Goal: Task Accomplishment & Management: Use online tool/utility

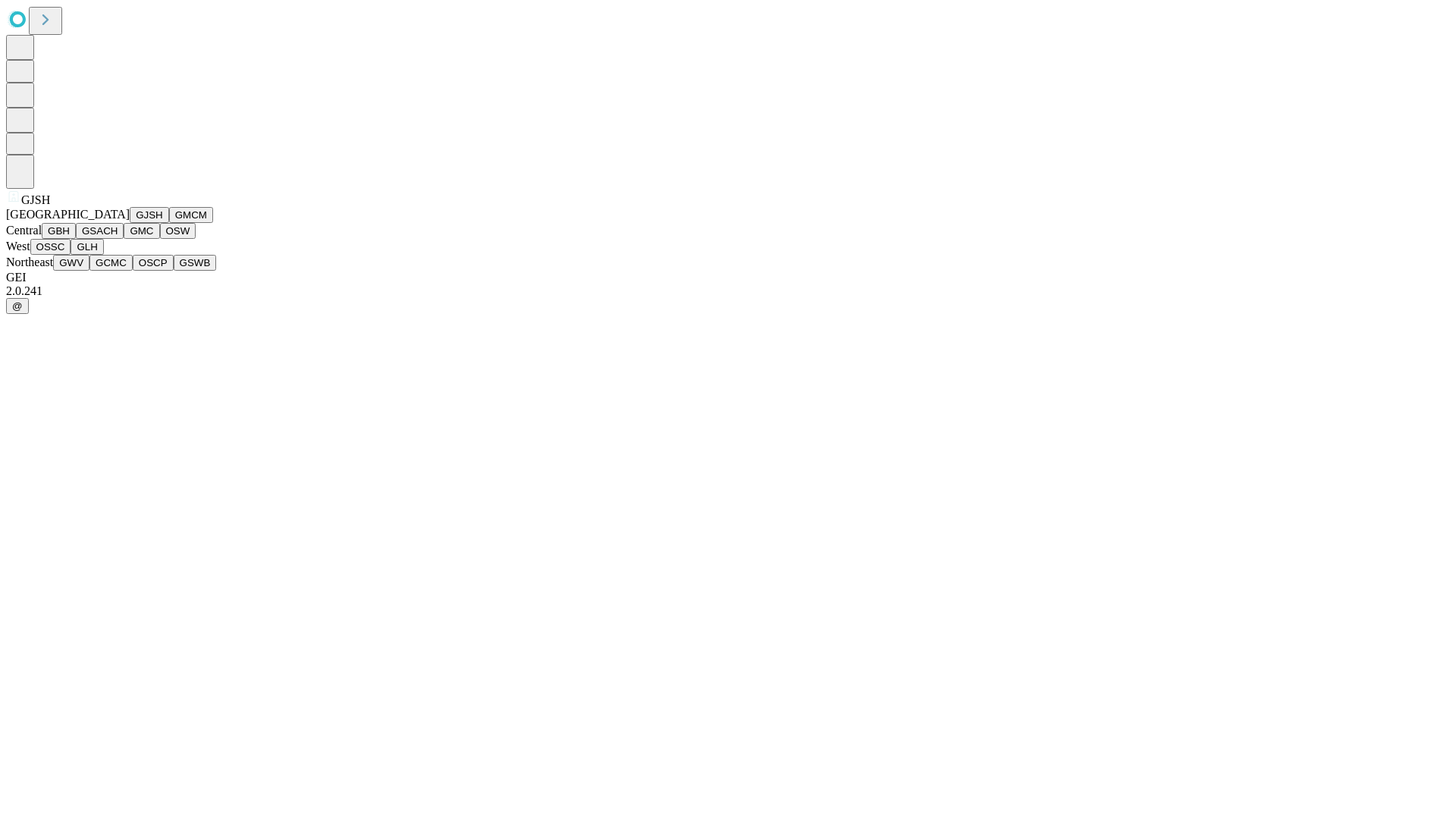
click at [130, 223] on button "GJSH" at bounding box center [149, 215] width 40 height 16
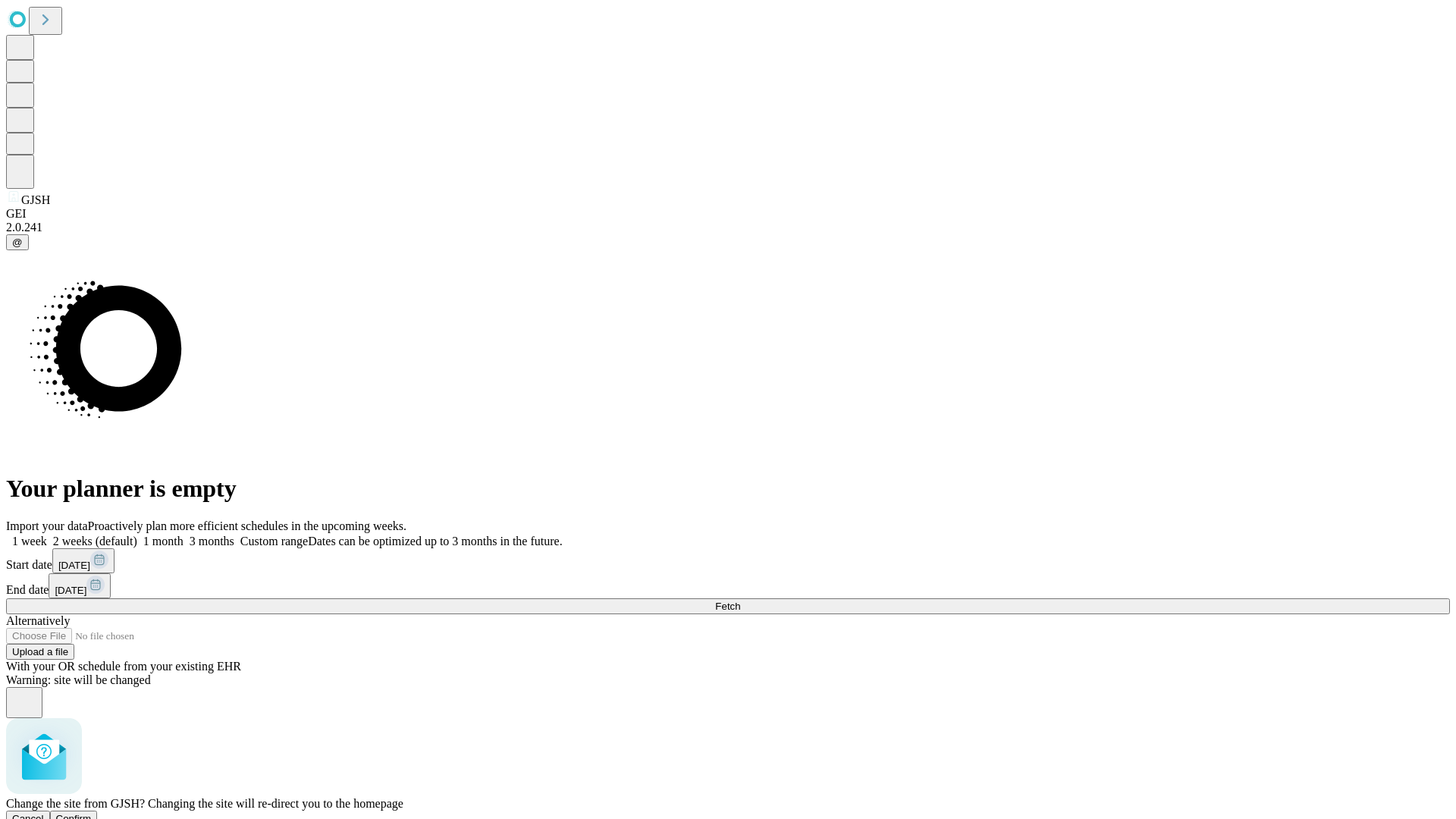
click at [92, 813] on span "Confirm" at bounding box center [74, 819] width 36 height 11
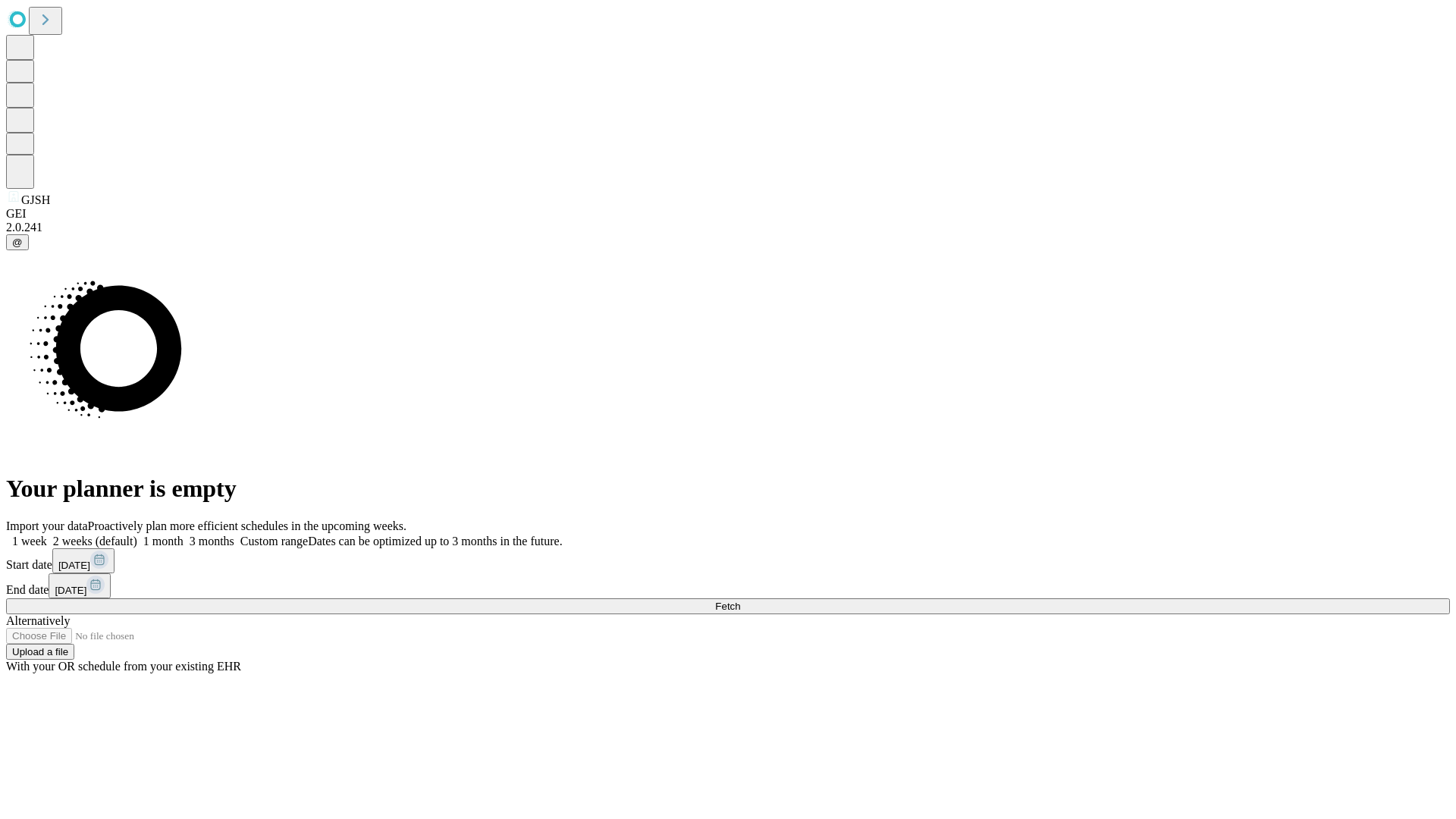
click at [183, 535] on label "1 month" at bounding box center [160, 541] width 46 height 13
click at [740, 601] on span "Fetch" at bounding box center [727, 606] width 25 height 11
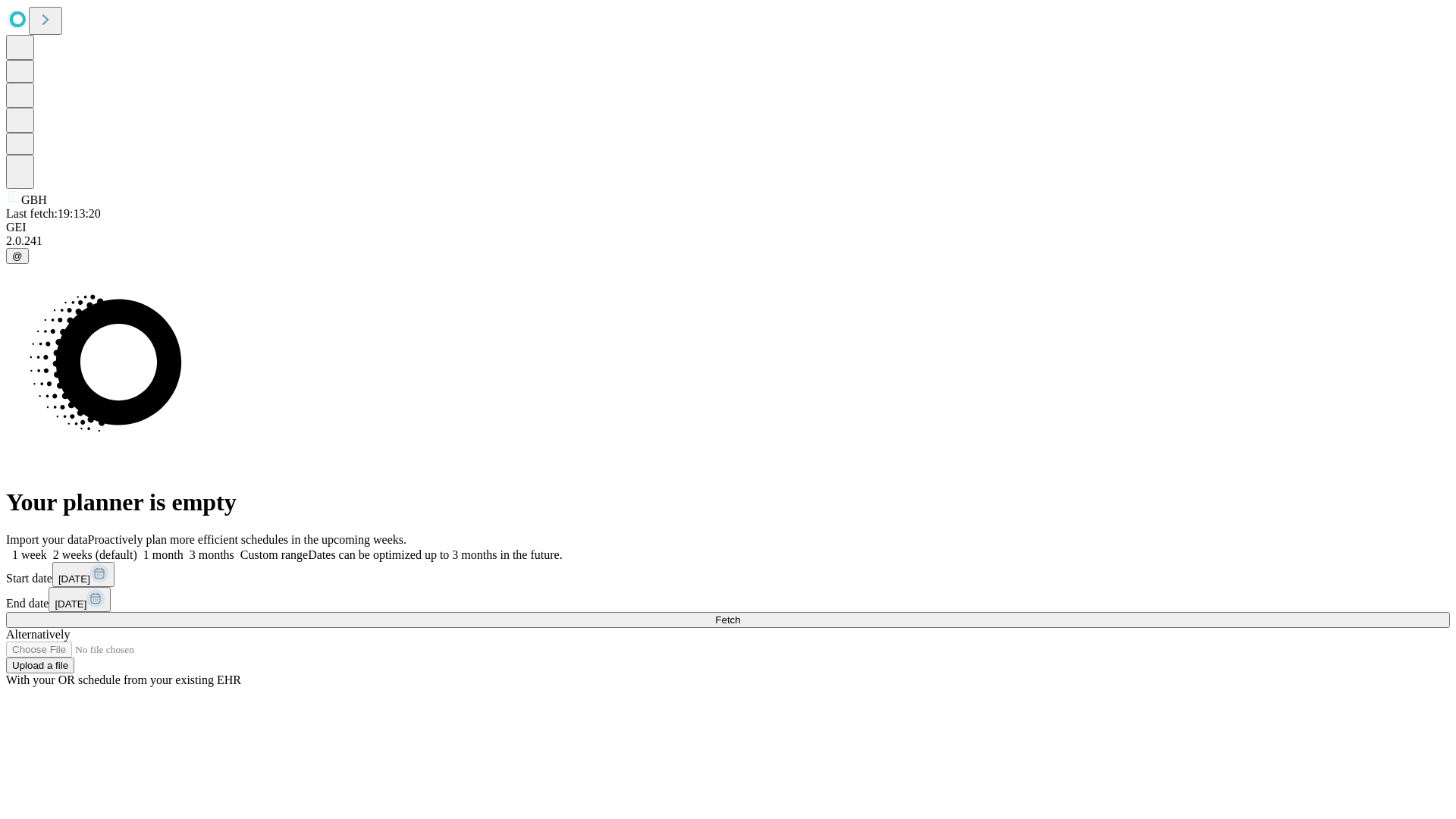
click at [183, 549] on label "1 month" at bounding box center [160, 555] width 46 height 13
click at [740, 614] on span "Fetch" at bounding box center [727, 620] width 25 height 11
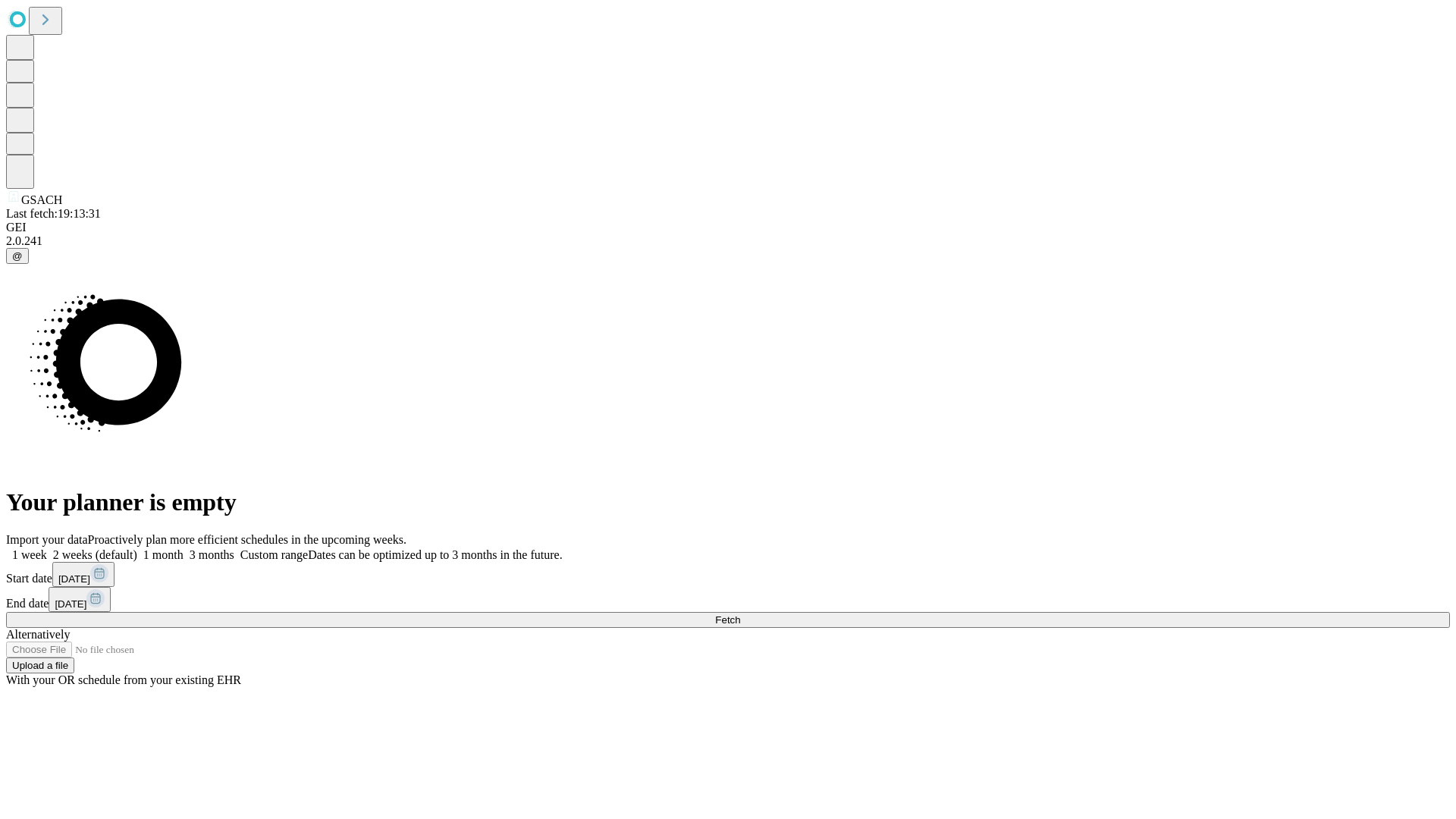
click at [183, 549] on label "1 month" at bounding box center [160, 555] width 46 height 13
click at [740, 614] on span "Fetch" at bounding box center [727, 620] width 25 height 11
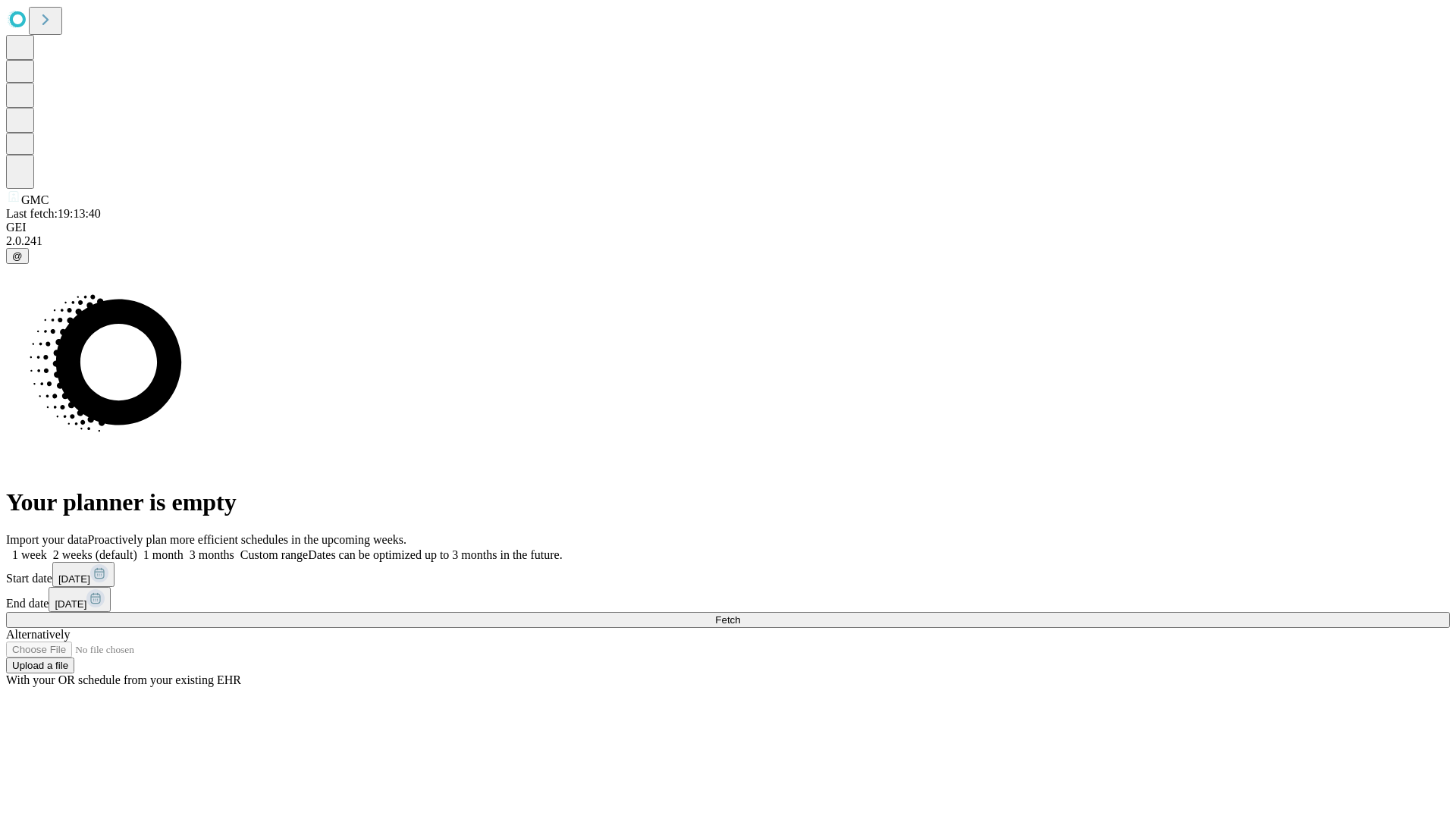
click at [183, 549] on label "1 month" at bounding box center [160, 555] width 46 height 13
click at [740, 614] on span "Fetch" at bounding box center [727, 620] width 25 height 11
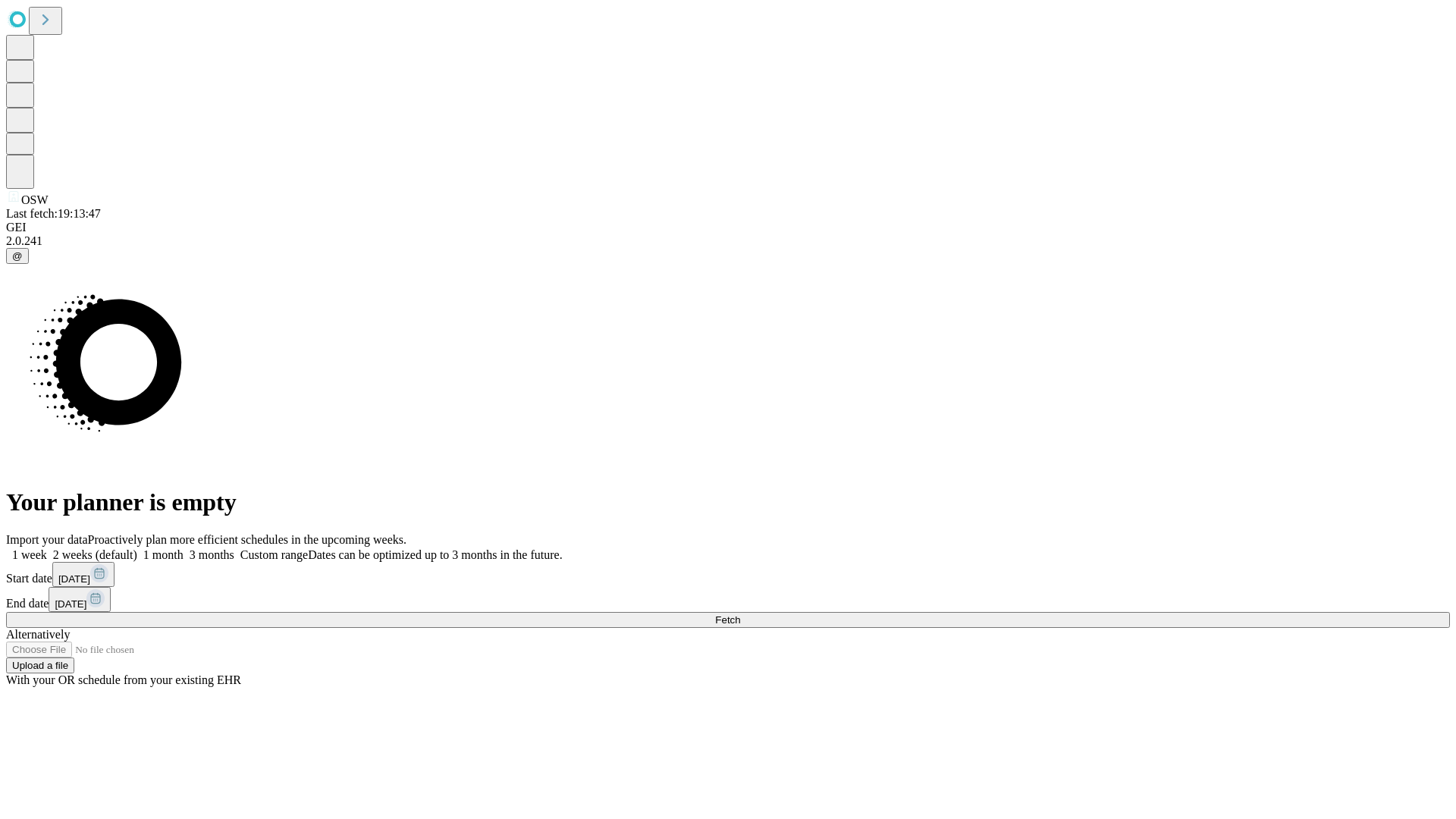
click at [183, 549] on label "1 month" at bounding box center [160, 555] width 46 height 13
click at [740, 614] on span "Fetch" at bounding box center [727, 620] width 25 height 11
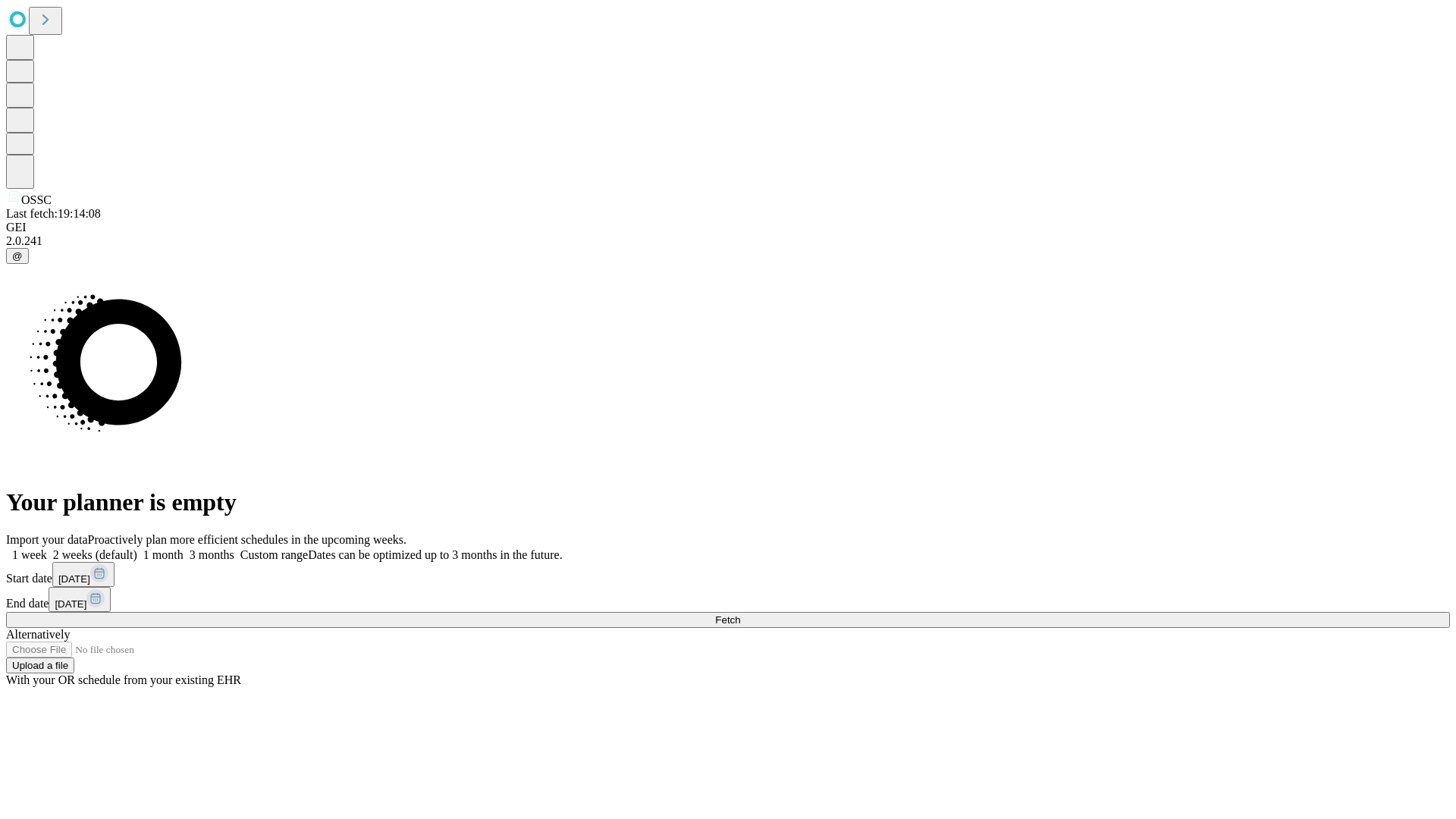
click at [183, 549] on label "1 month" at bounding box center [160, 555] width 46 height 13
click at [740, 614] on span "Fetch" at bounding box center [727, 620] width 25 height 11
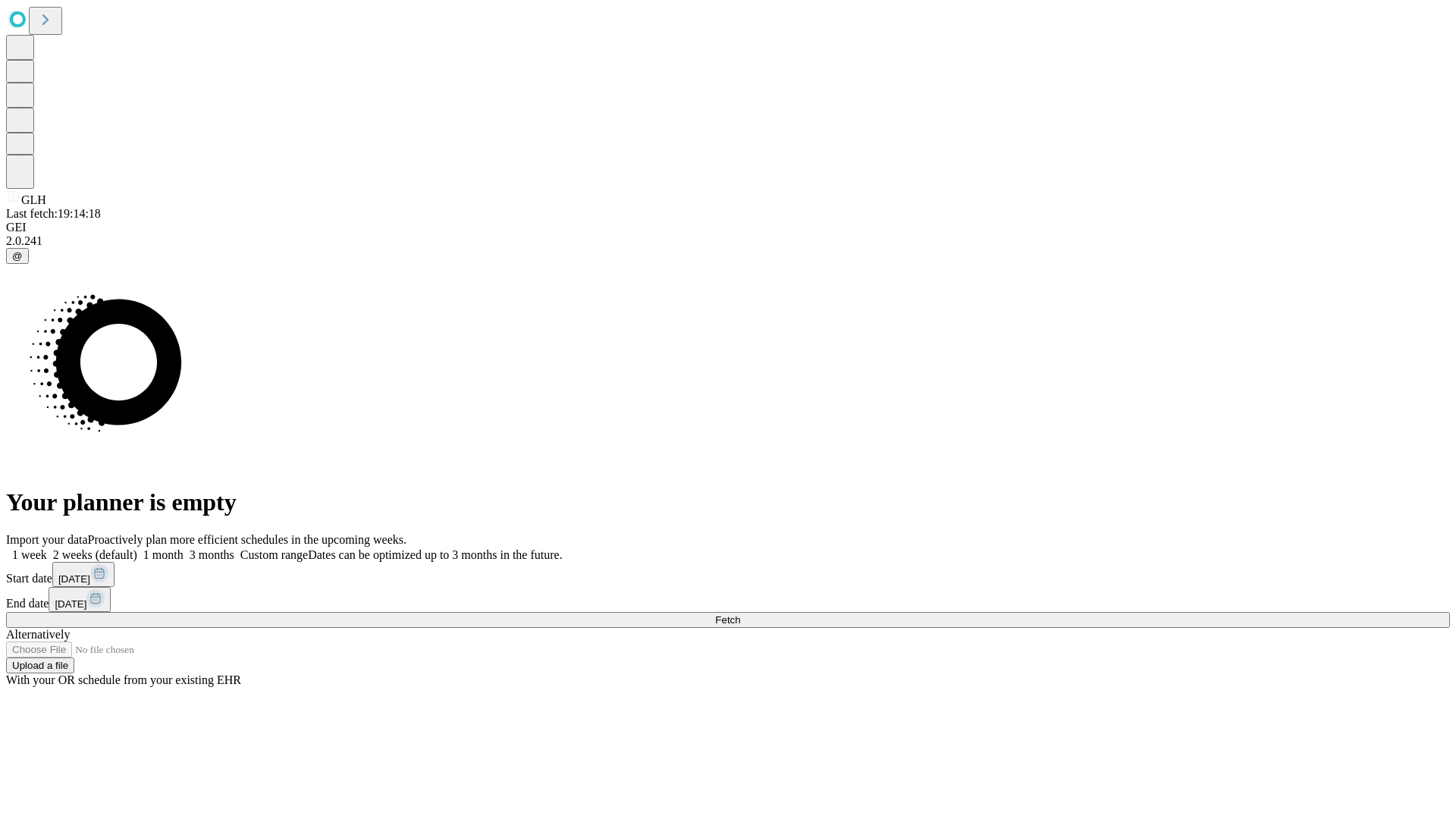
click at [183, 549] on label "1 month" at bounding box center [160, 555] width 46 height 13
click at [740, 614] on span "Fetch" at bounding box center [727, 620] width 25 height 11
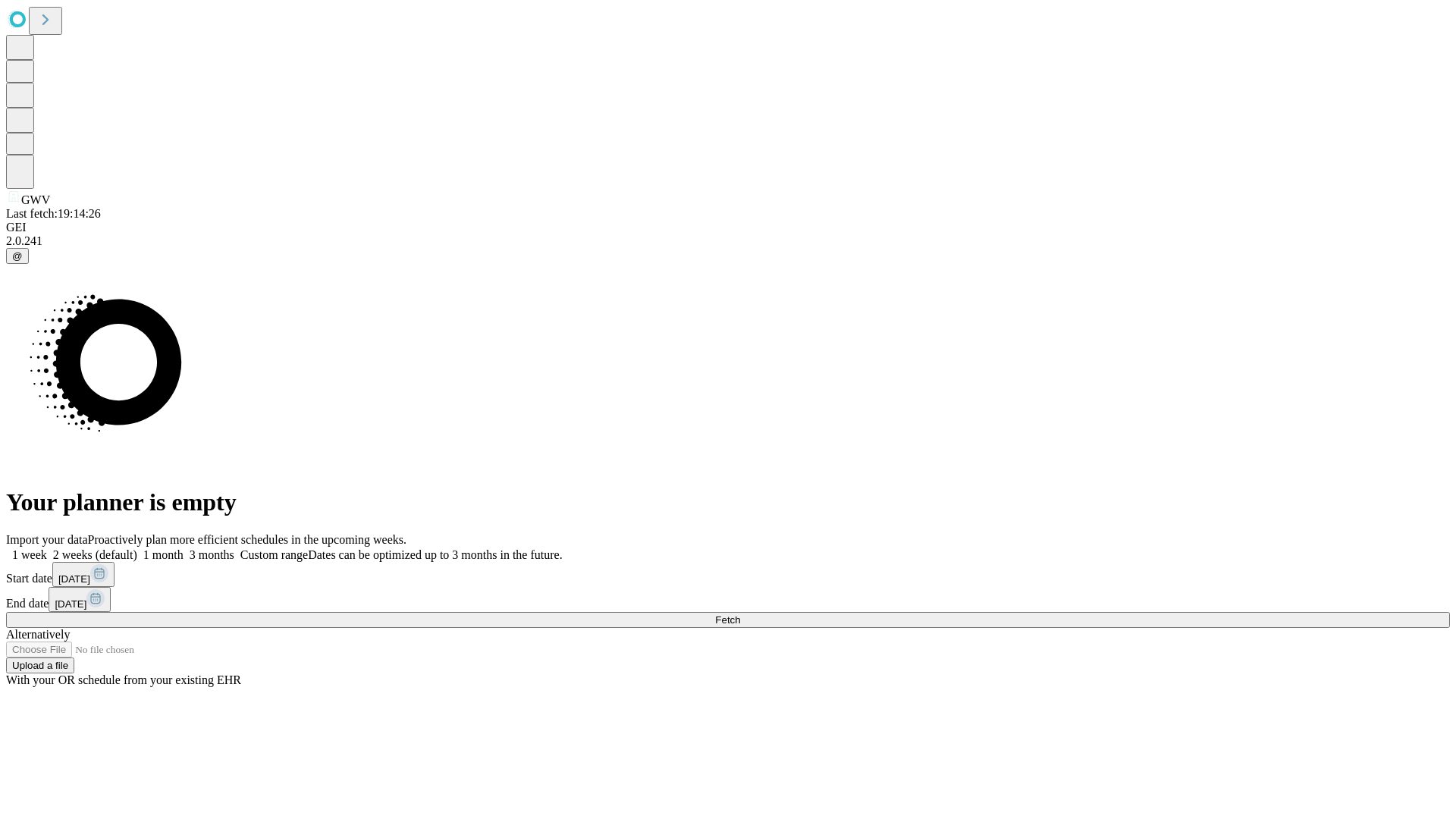
click at [183, 549] on label "1 month" at bounding box center [160, 555] width 46 height 13
click at [740, 614] on span "Fetch" at bounding box center [727, 620] width 25 height 11
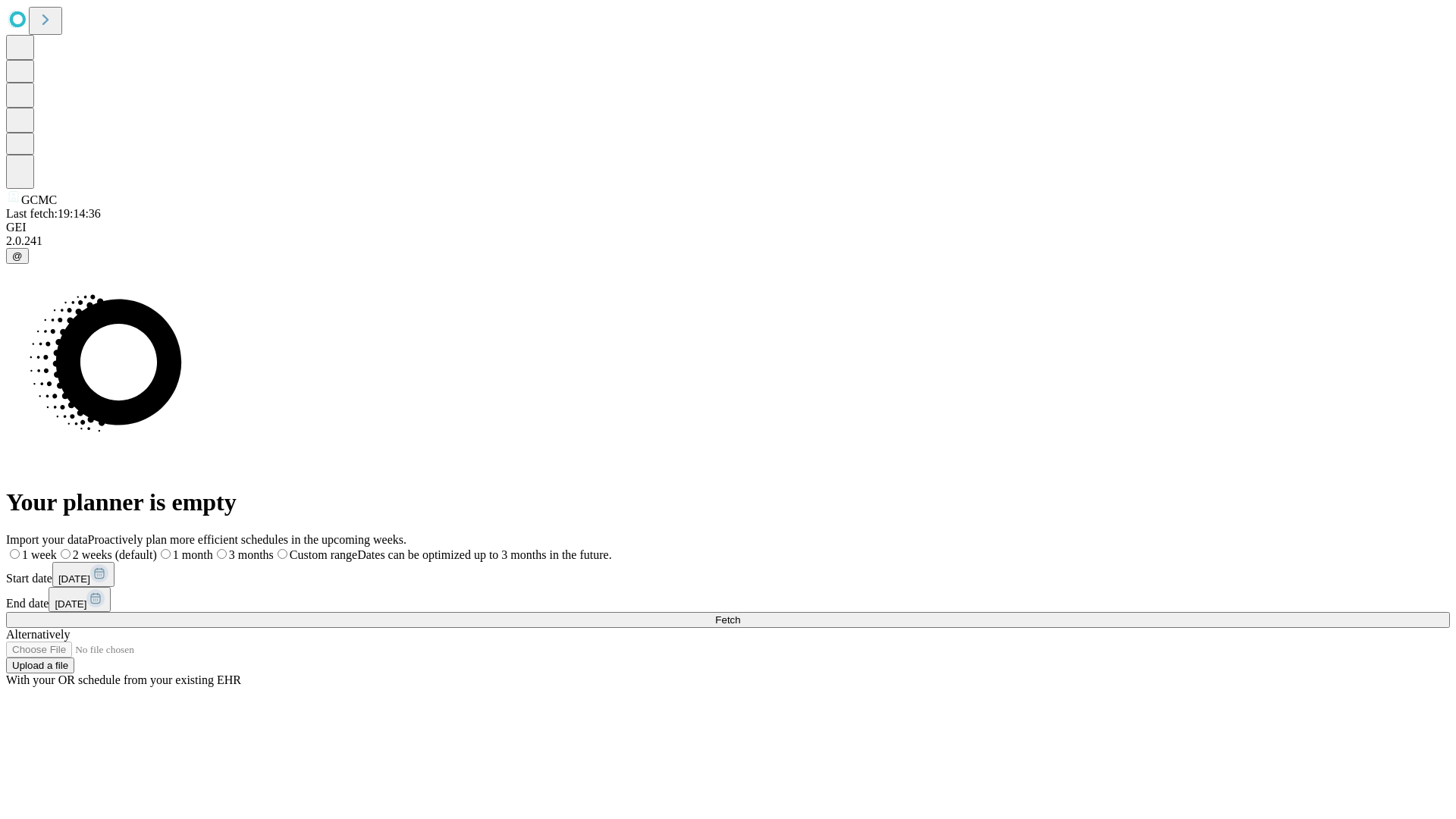
click at [213, 549] on label "1 month" at bounding box center [185, 555] width 56 height 13
click at [740, 614] on span "Fetch" at bounding box center [727, 620] width 25 height 11
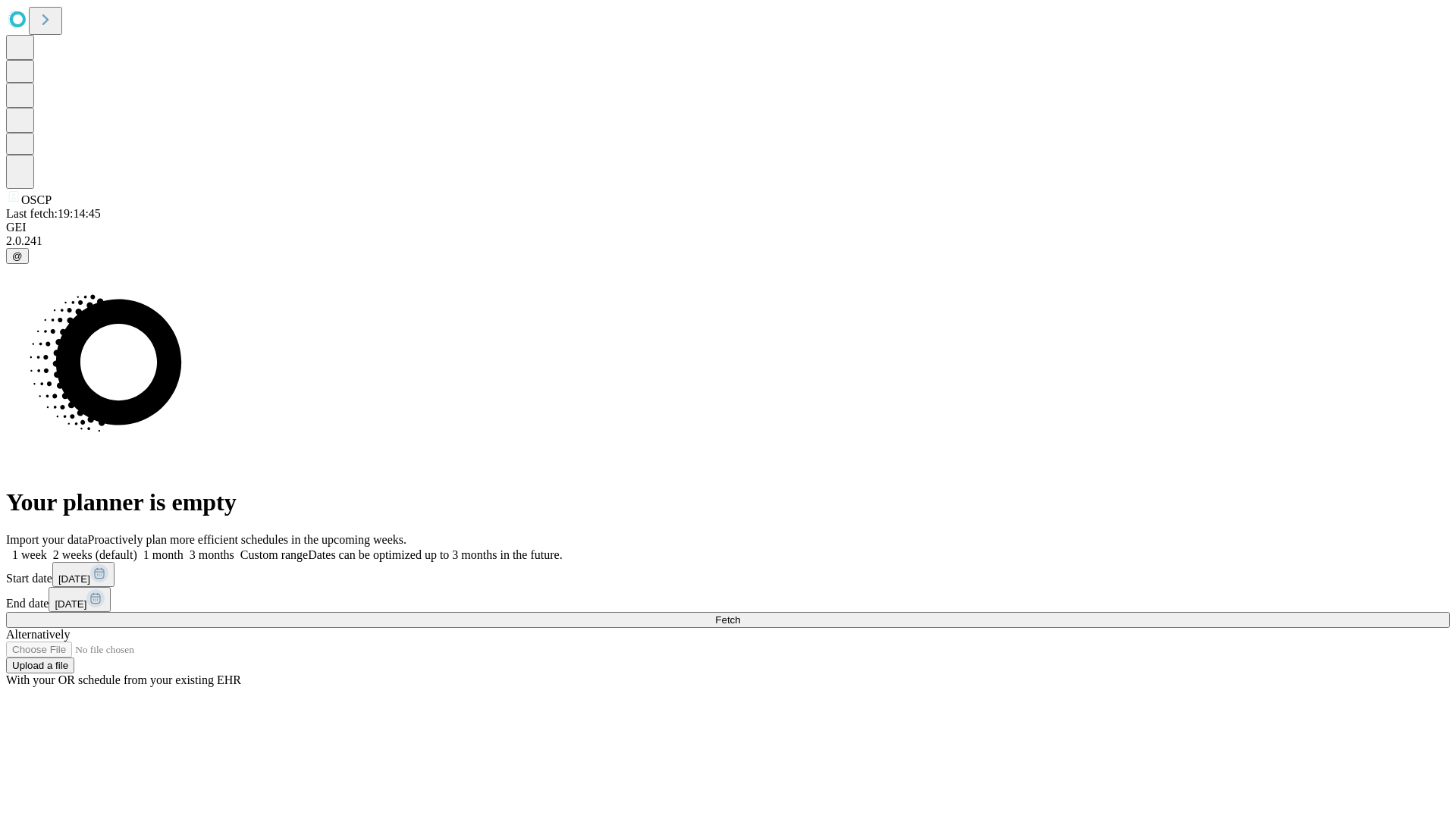
click at [183, 549] on label "1 month" at bounding box center [160, 555] width 46 height 13
click at [740, 614] on span "Fetch" at bounding box center [727, 620] width 25 height 11
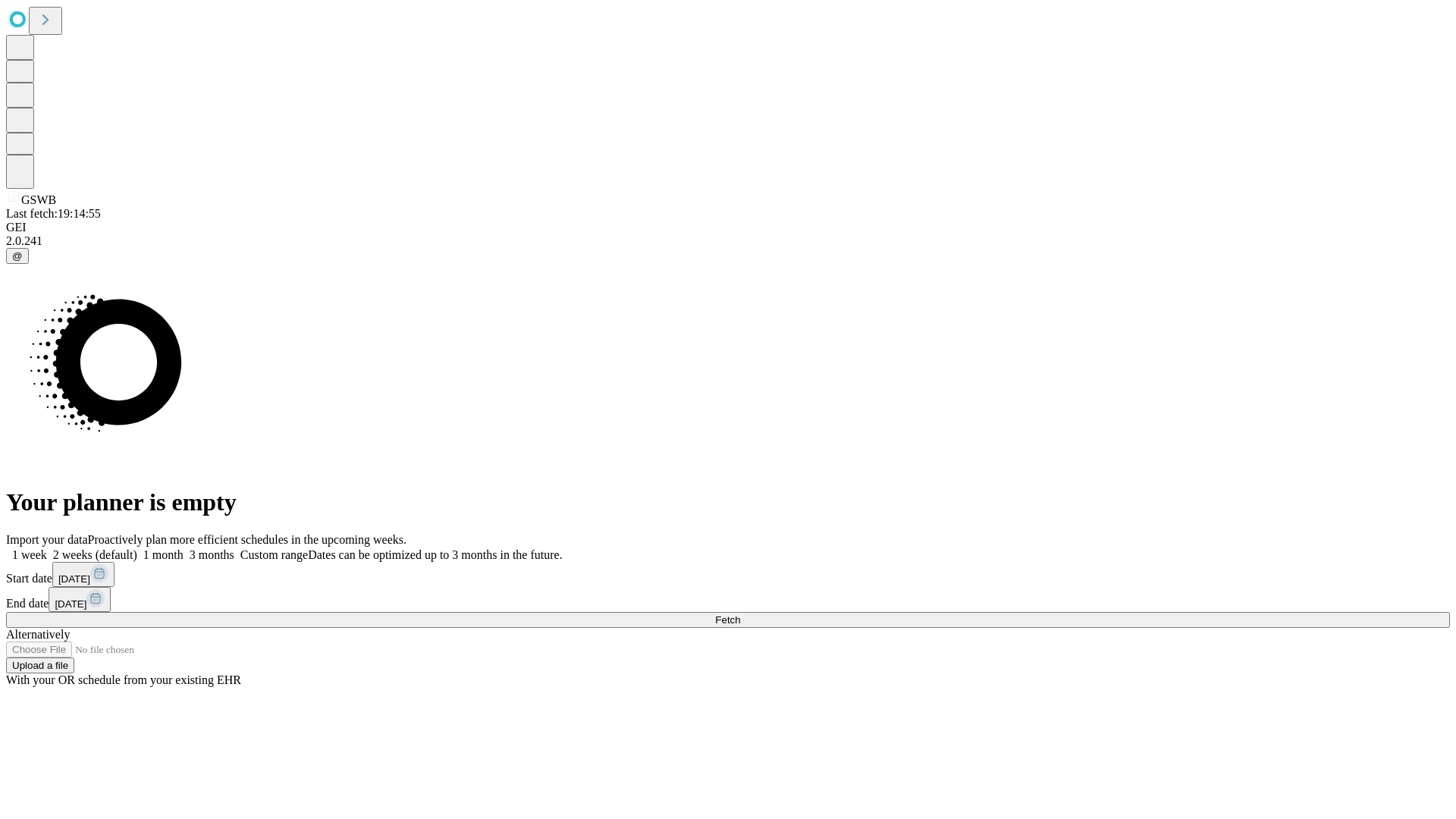
click at [183, 549] on label "1 month" at bounding box center [160, 555] width 46 height 13
click at [740, 614] on span "Fetch" at bounding box center [727, 620] width 25 height 11
